Goal: Information Seeking & Learning: Learn about a topic

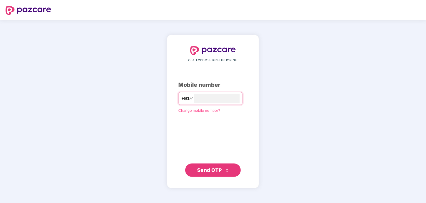
type input "**********"
click at [210, 171] on span "Send OTP" at bounding box center [209, 170] width 25 height 6
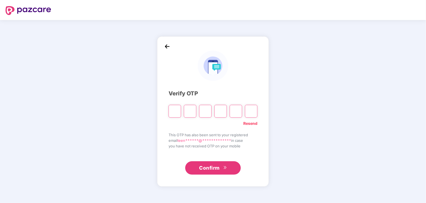
type input "*"
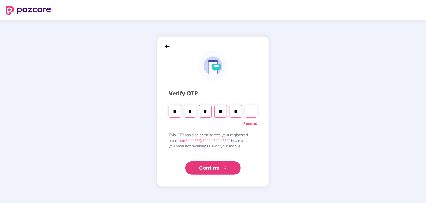
type input "*"
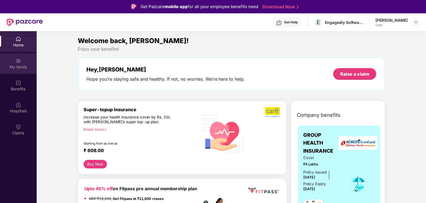
click at [23, 66] on div "My family" at bounding box center [18, 67] width 37 height 6
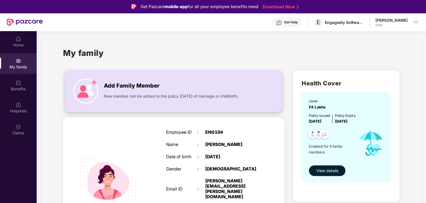
click at [85, 96] on img at bounding box center [85, 91] width 25 height 25
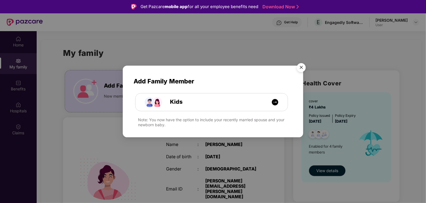
click at [301, 66] on img "Close" at bounding box center [301, 69] width 16 height 16
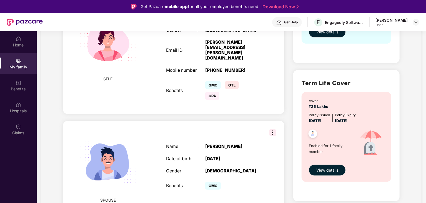
scroll to position [152, 0]
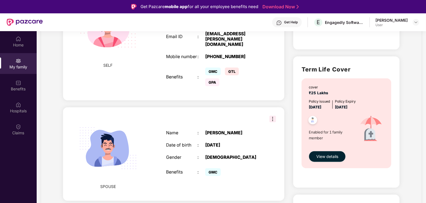
click at [271, 115] on img at bounding box center [272, 118] width 7 height 7
click at [229, 130] on div "Name : [PERSON_NAME] Date of birth : [DEMOGRAPHIC_DATA] Gender : [DEMOGRAPHIC_D…" at bounding box center [212, 153] width 105 height 61
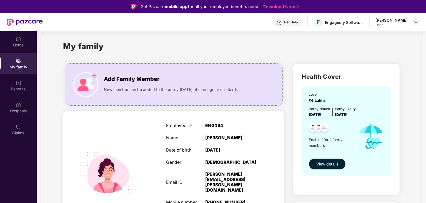
scroll to position [0, 0]
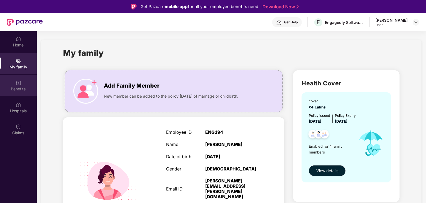
click at [19, 86] on div "Benefits" at bounding box center [18, 89] width 37 height 6
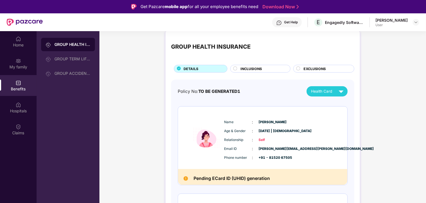
scroll to position [7, 0]
click at [262, 67] on div "INCLUSIONS" at bounding box center [263, 69] width 50 height 6
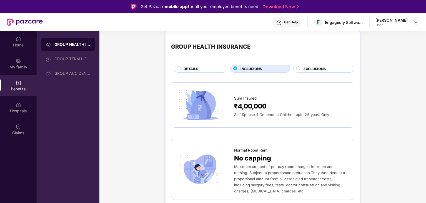
click at [298, 69] on circle at bounding box center [299, 69] width 4 height 4
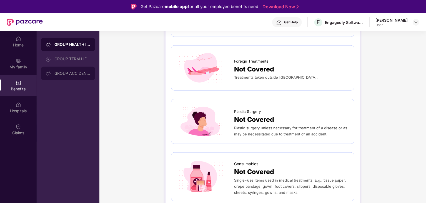
scroll to position [312, 0]
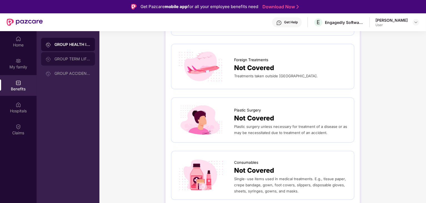
click at [82, 63] on div "GROUP TERM LIFE INSURANCE" at bounding box center [68, 58] width 54 height 13
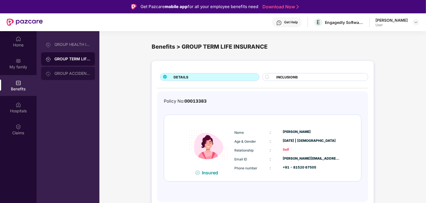
click at [76, 72] on div "GROUP ACCIDENTAL INSURANCE" at bounding box center [72, 73] width 36 height 4
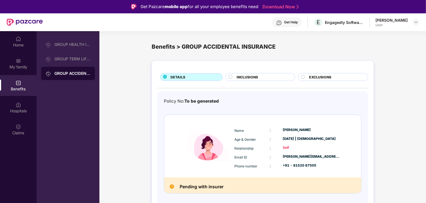
scroll to position [31, 0]
